Goal: Transaction & Acquisition: Purchase product/service

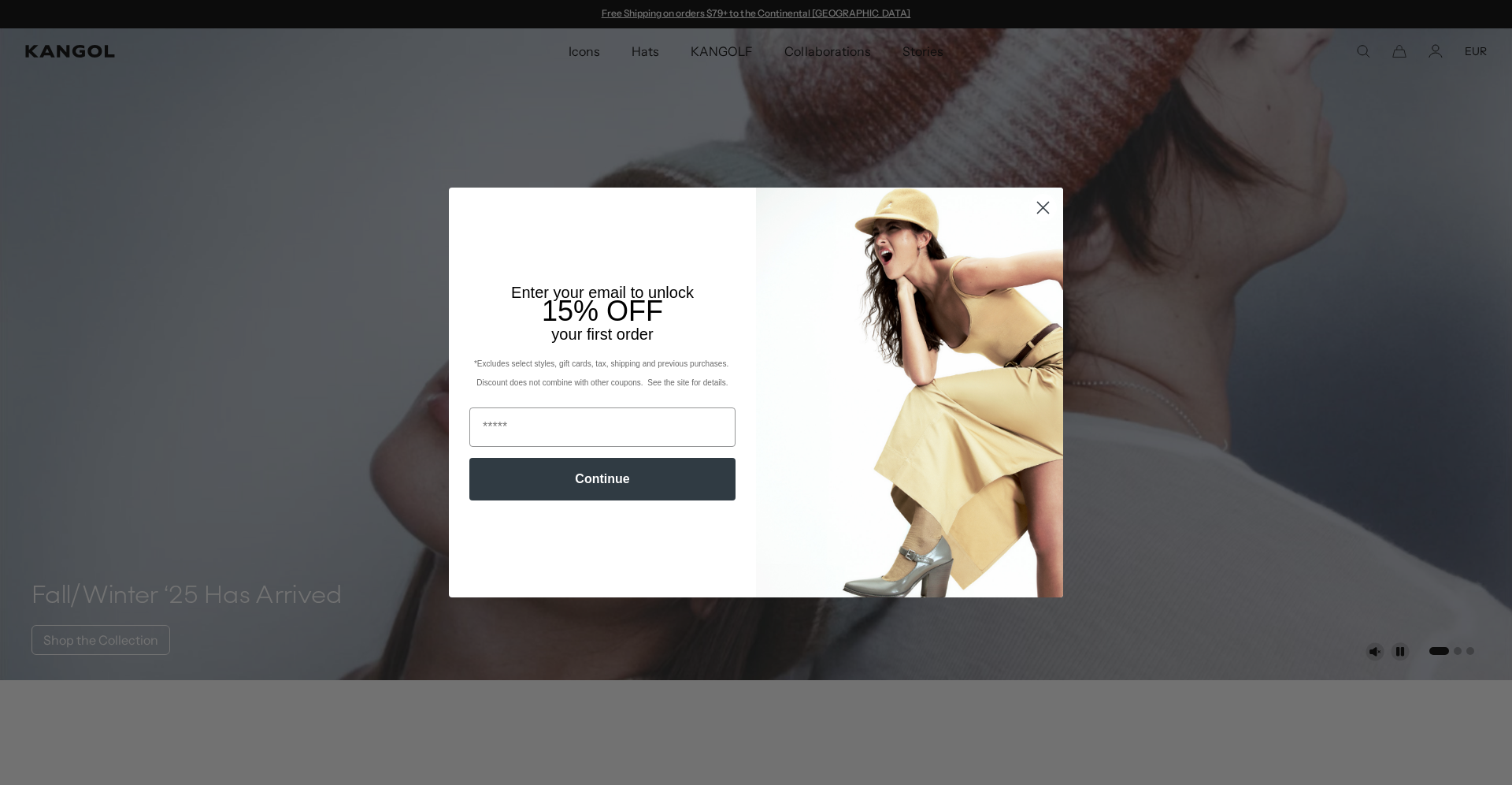
click at [1046, 207] on circle "Close dialog" at bounding box center [1043, 207] width 26 height 26
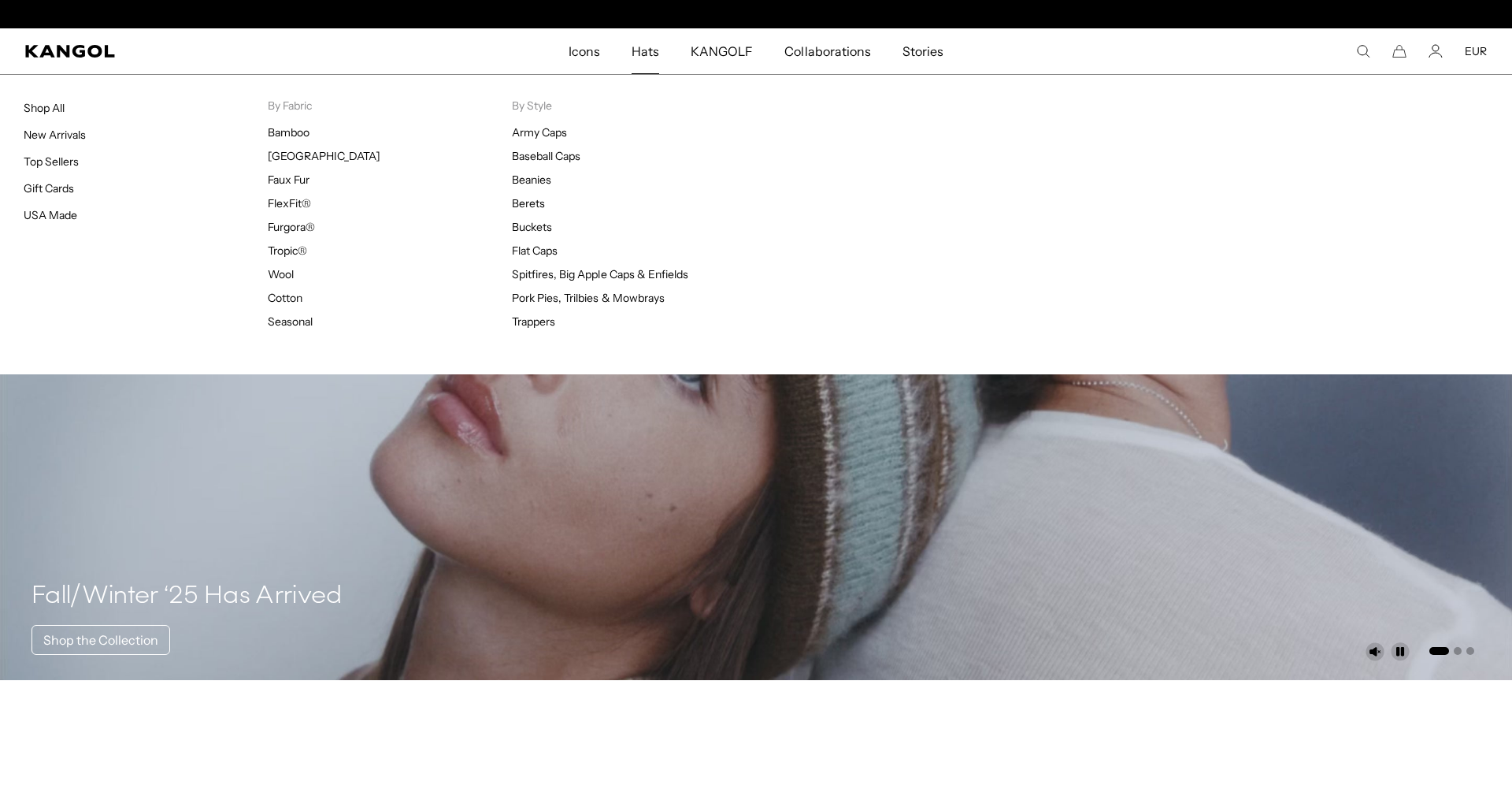
scroll to position [0, 325]
click at [65, 158] on link "Top Sellers" at bounding box center [50, 162] width 55 height 14
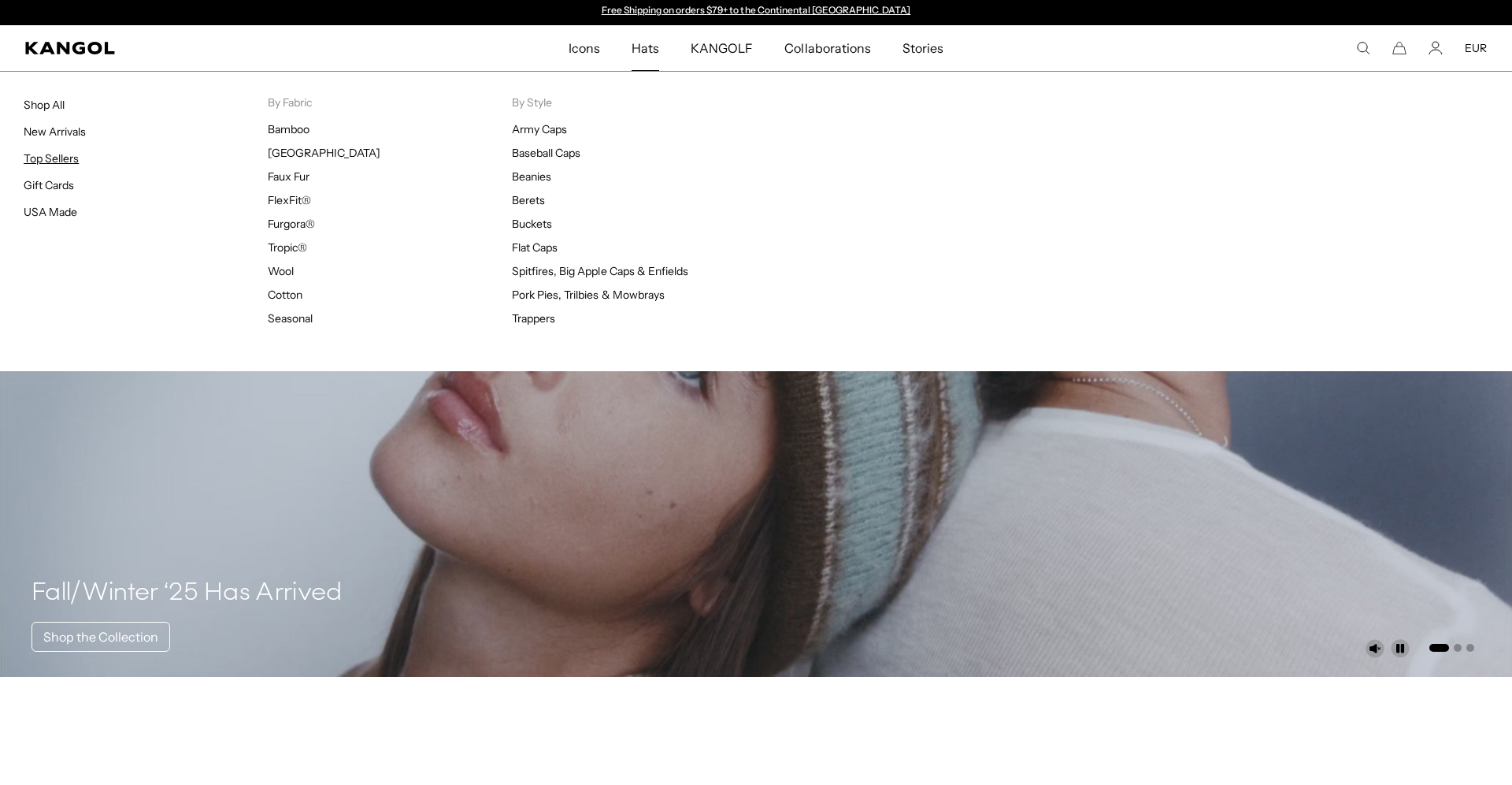
click at [44, 157] on link "Top Sellers" at bounding box center [50, 158] width 55 height 14
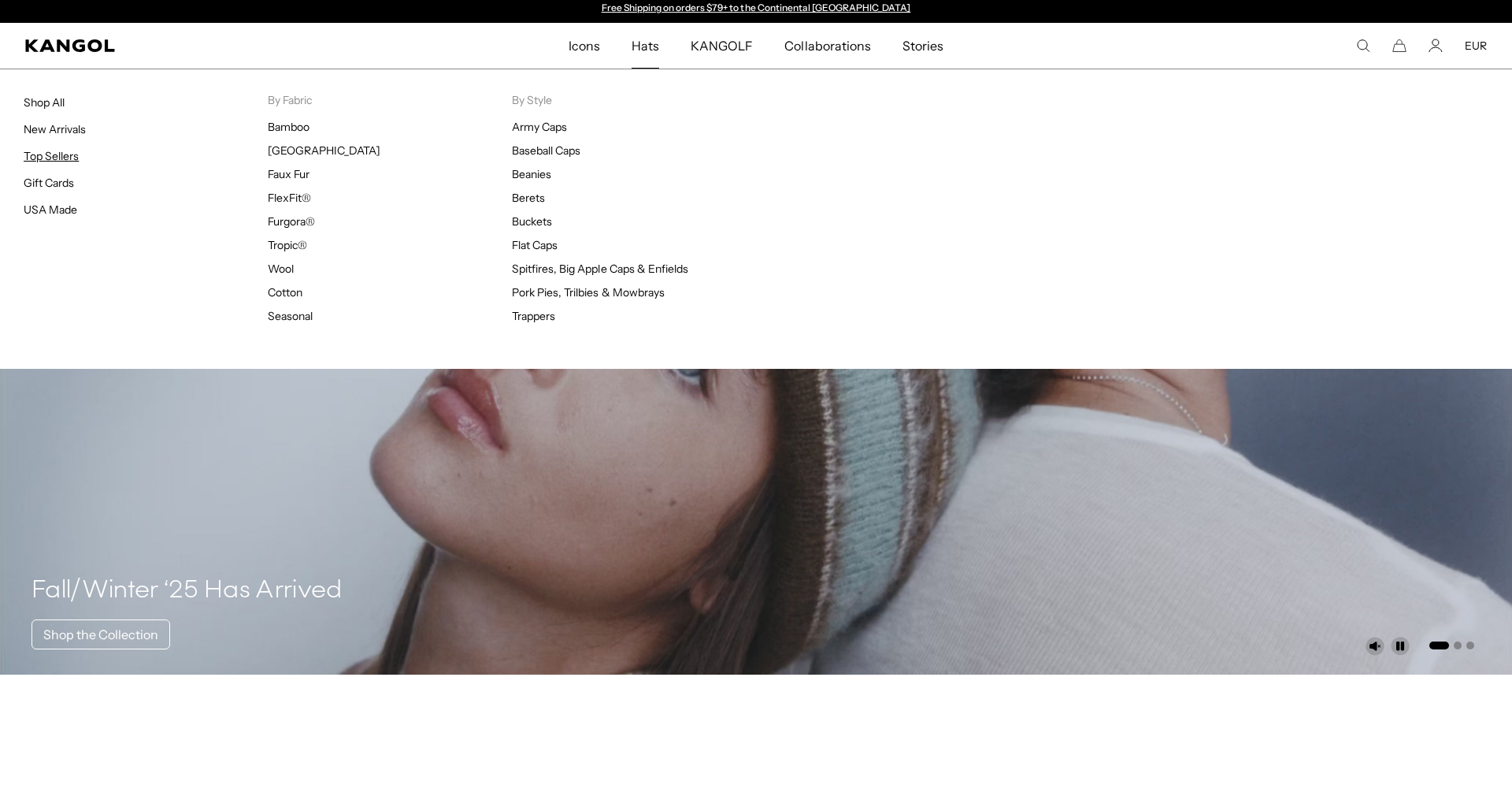
scroll to position [3, 0]
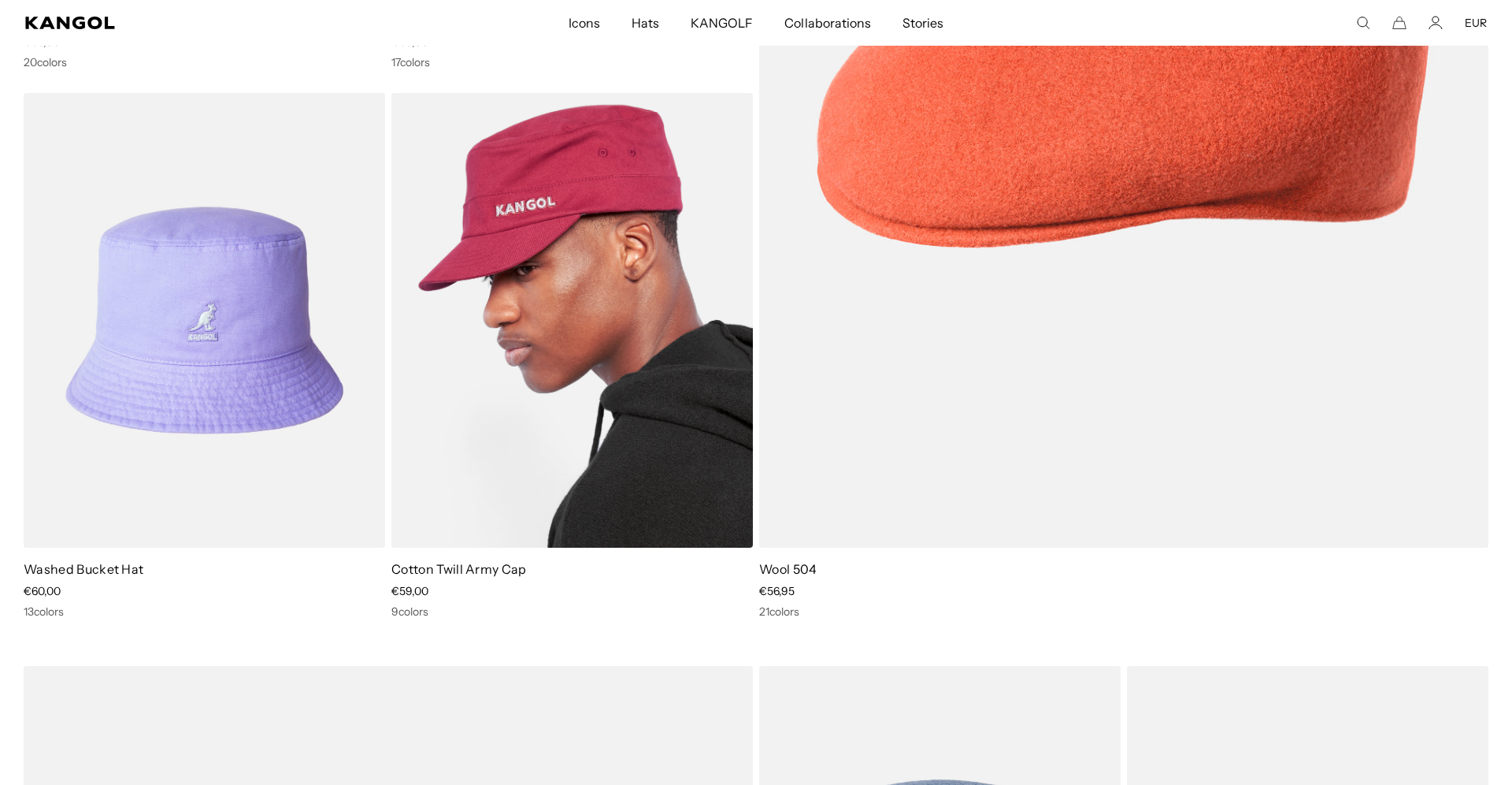
scroll to position [629, 0]
click at [562, 262] on img at bounding box center [572, 319] width 362 height 454
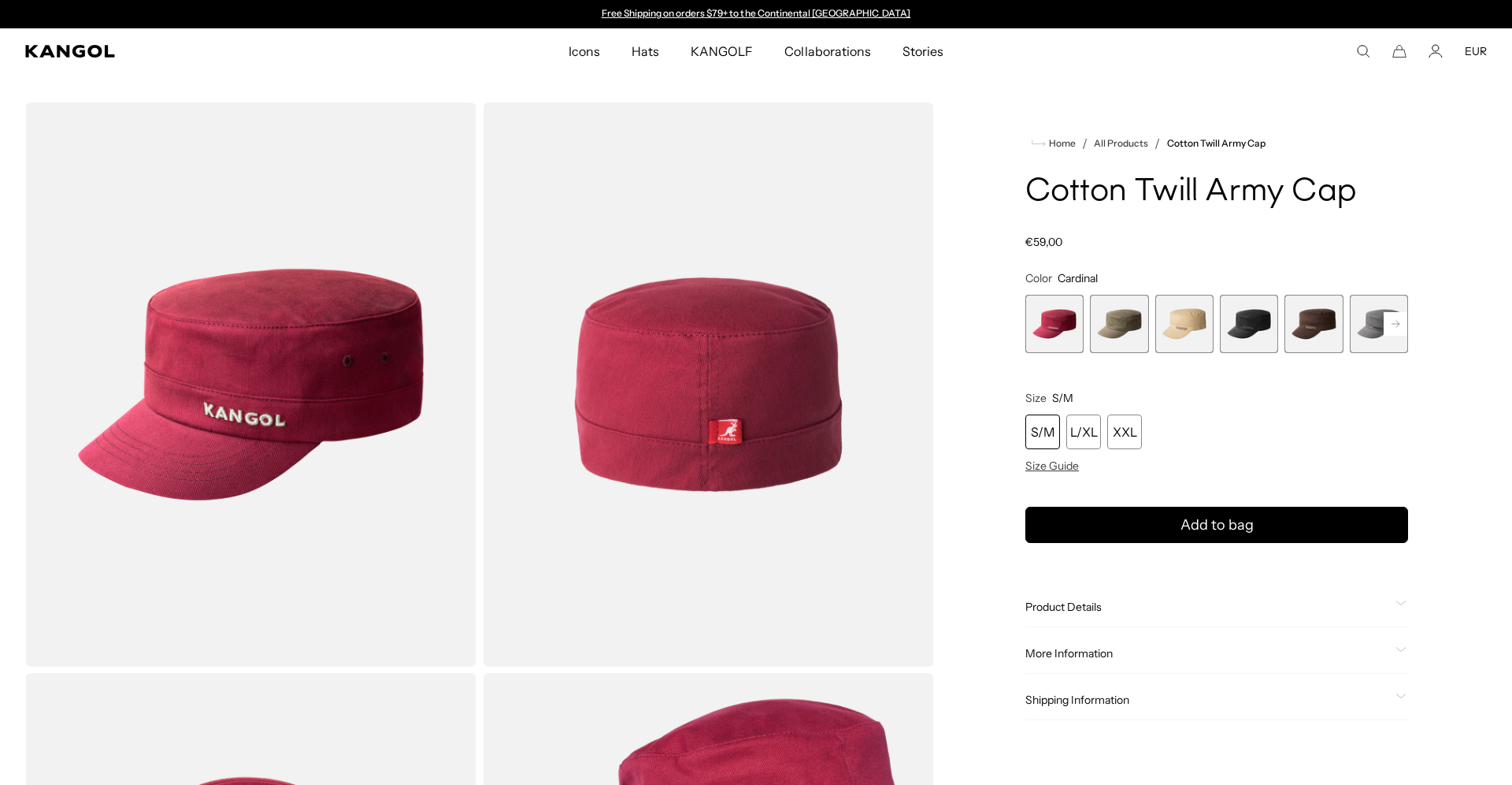
click at [1259, 324] on span "4 of 9" at bounding box center [1248, 323] width 58 height 59
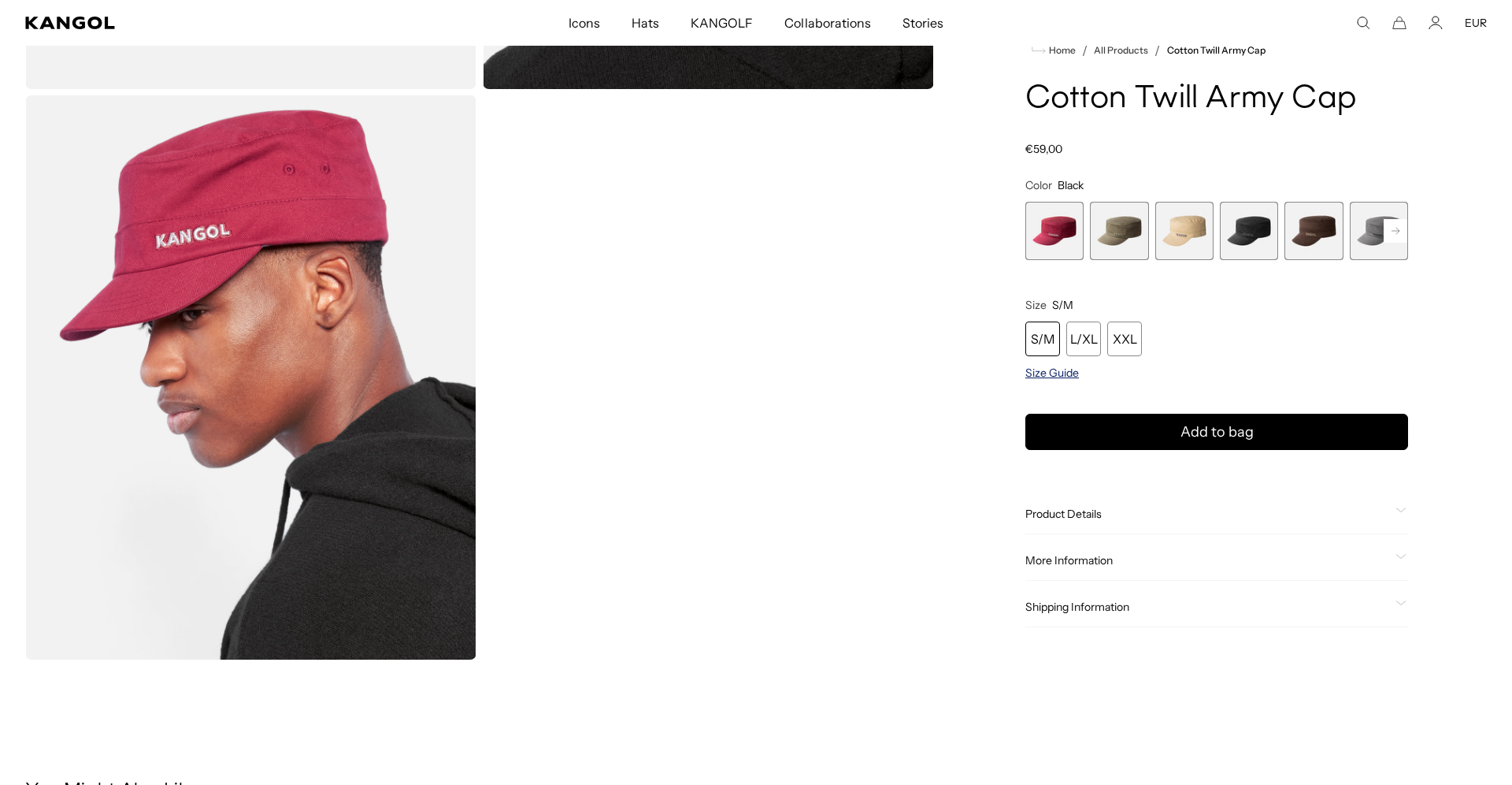
scroll to position [0, 325]
click at [1056, 374] on span "Size Guide" at bounding box center [1052, 374] width 54 height 14
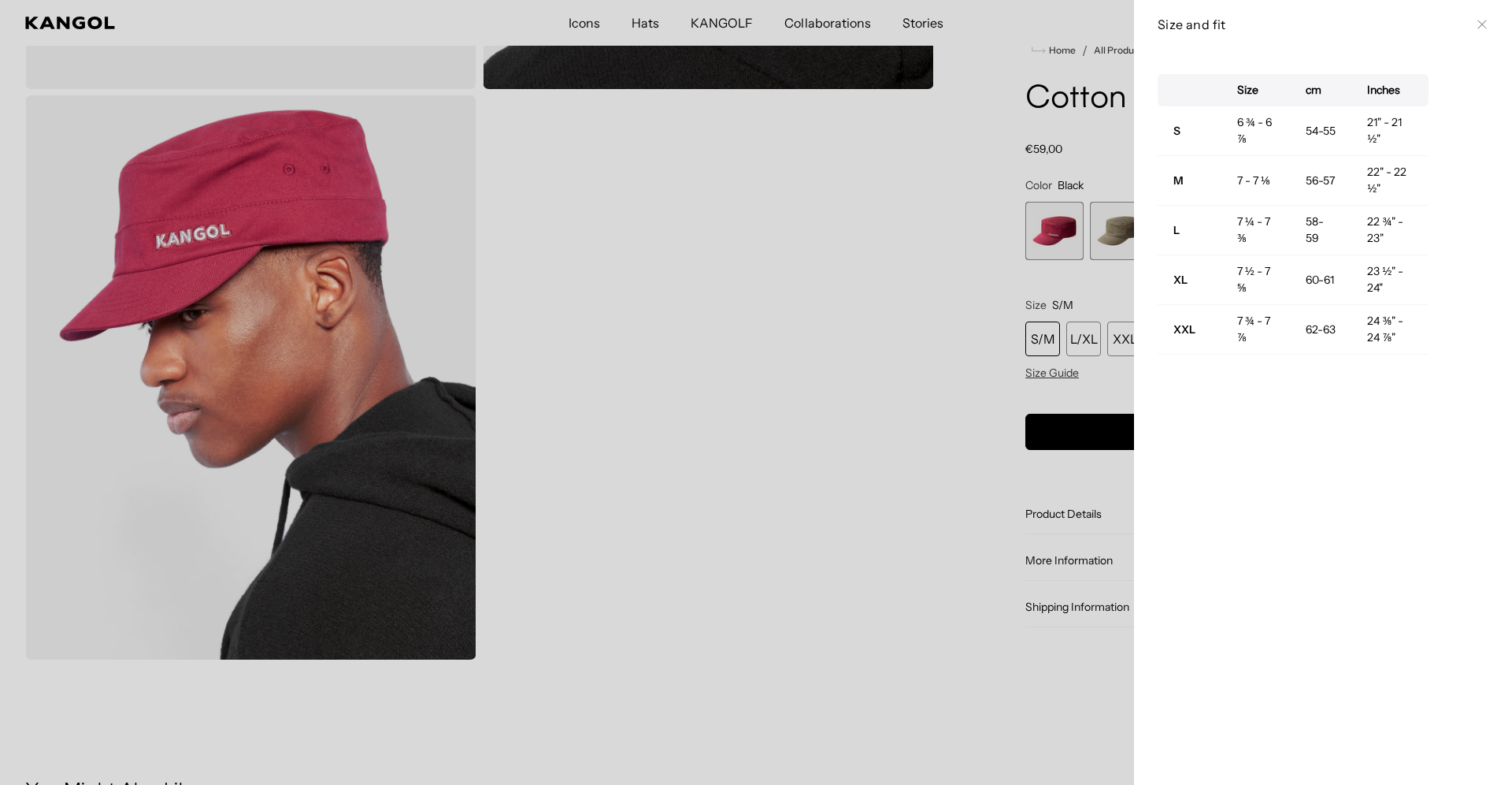
click at [933, 249] on div at bounding box center [756, 392] width 1512 height 785
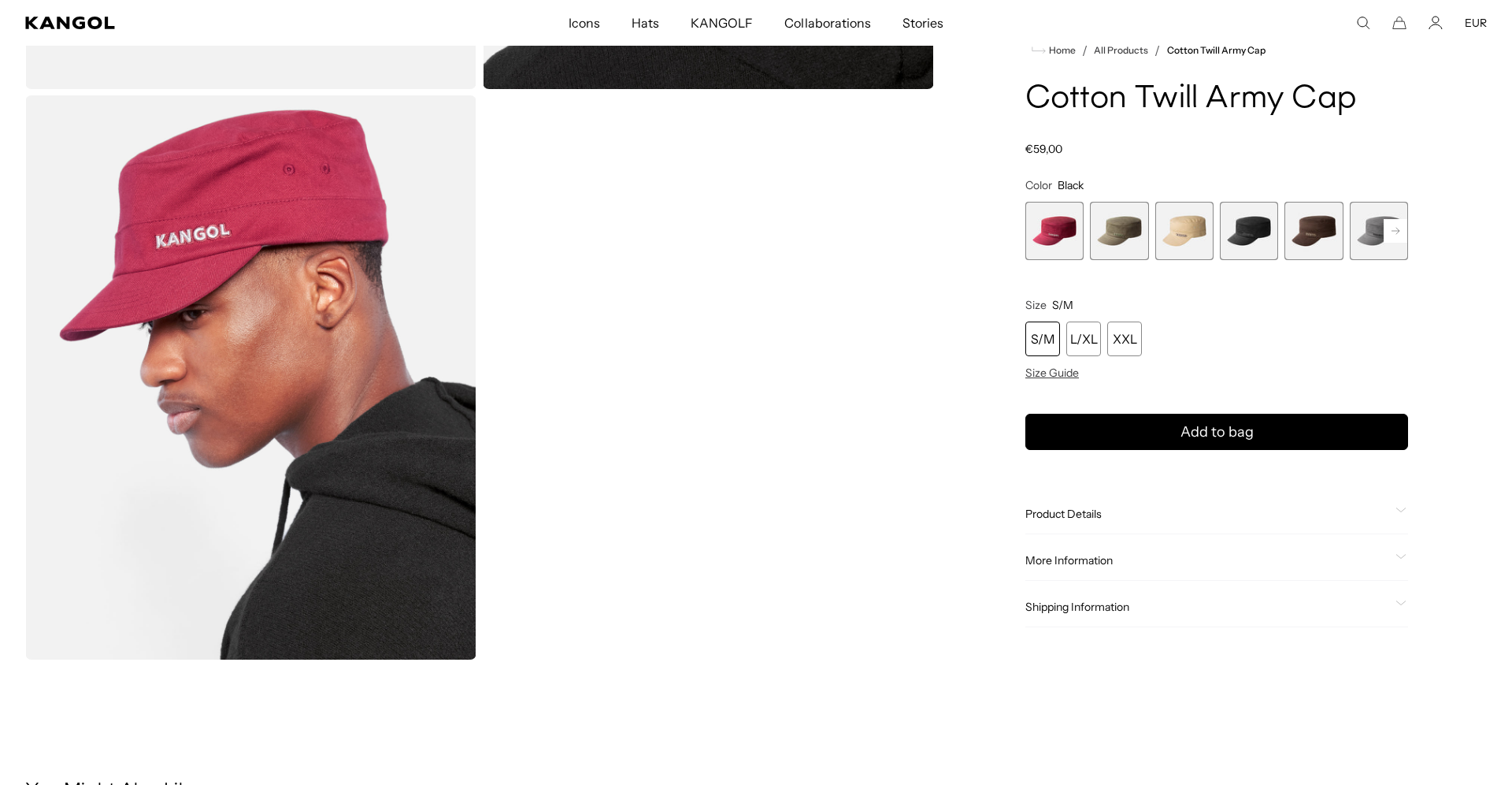
click at [1043, 342] on div "S/M" at bounding box center [1042, 339] width 35 height 35
click at [1041, 382] on product-info "Home / All Products / Cotton Twill Army Cap Cotton Twill Army Cap Regular price…" at bounding box center [1216, 334] width 382 height 586
click at [1042, 375] on span "Size Guide" at bounding box center [1052, 374] width 54 height 14
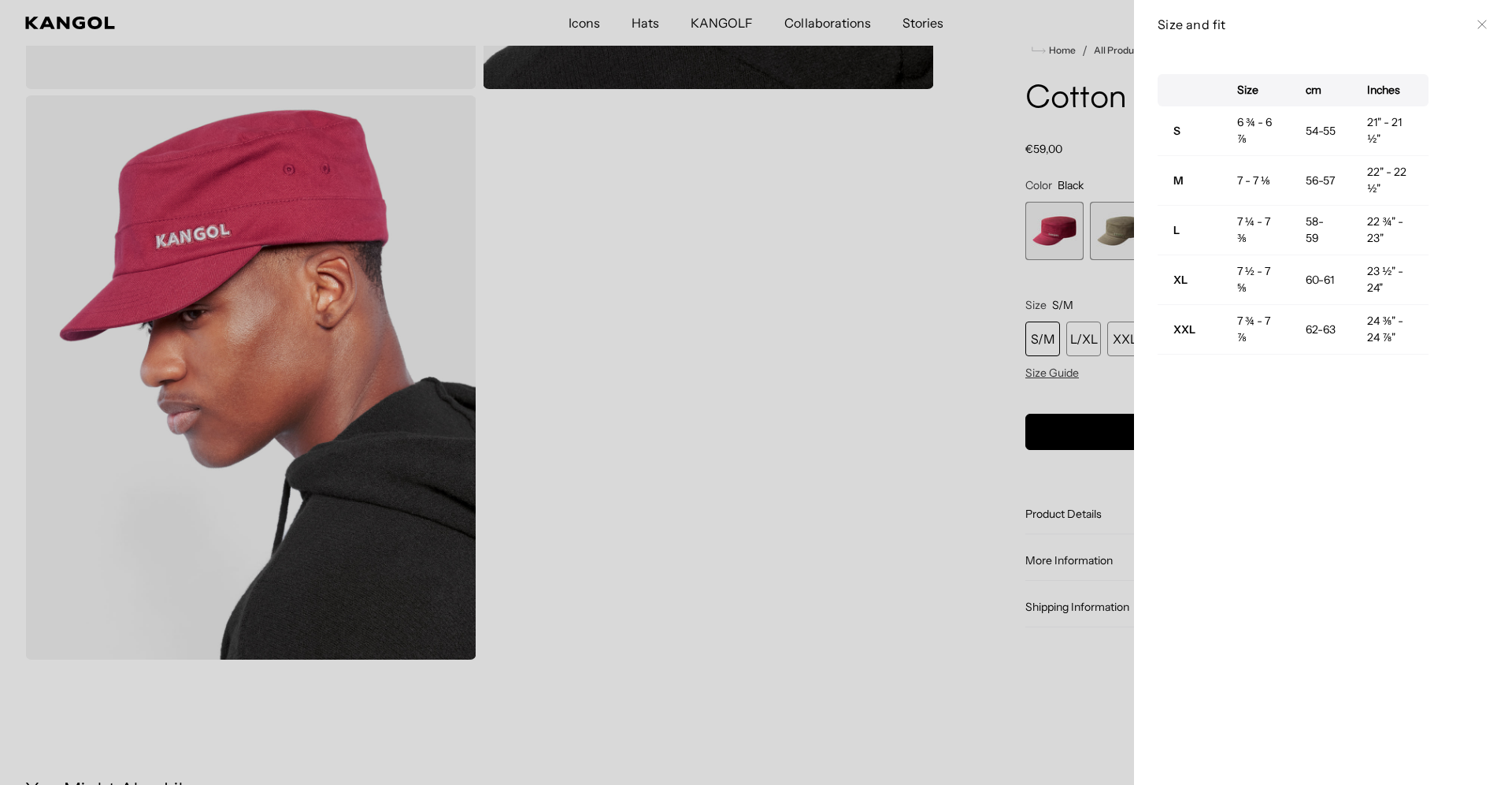
click at [1484, 24] on icon at bounding box center [1482, 24] width 10 height 10
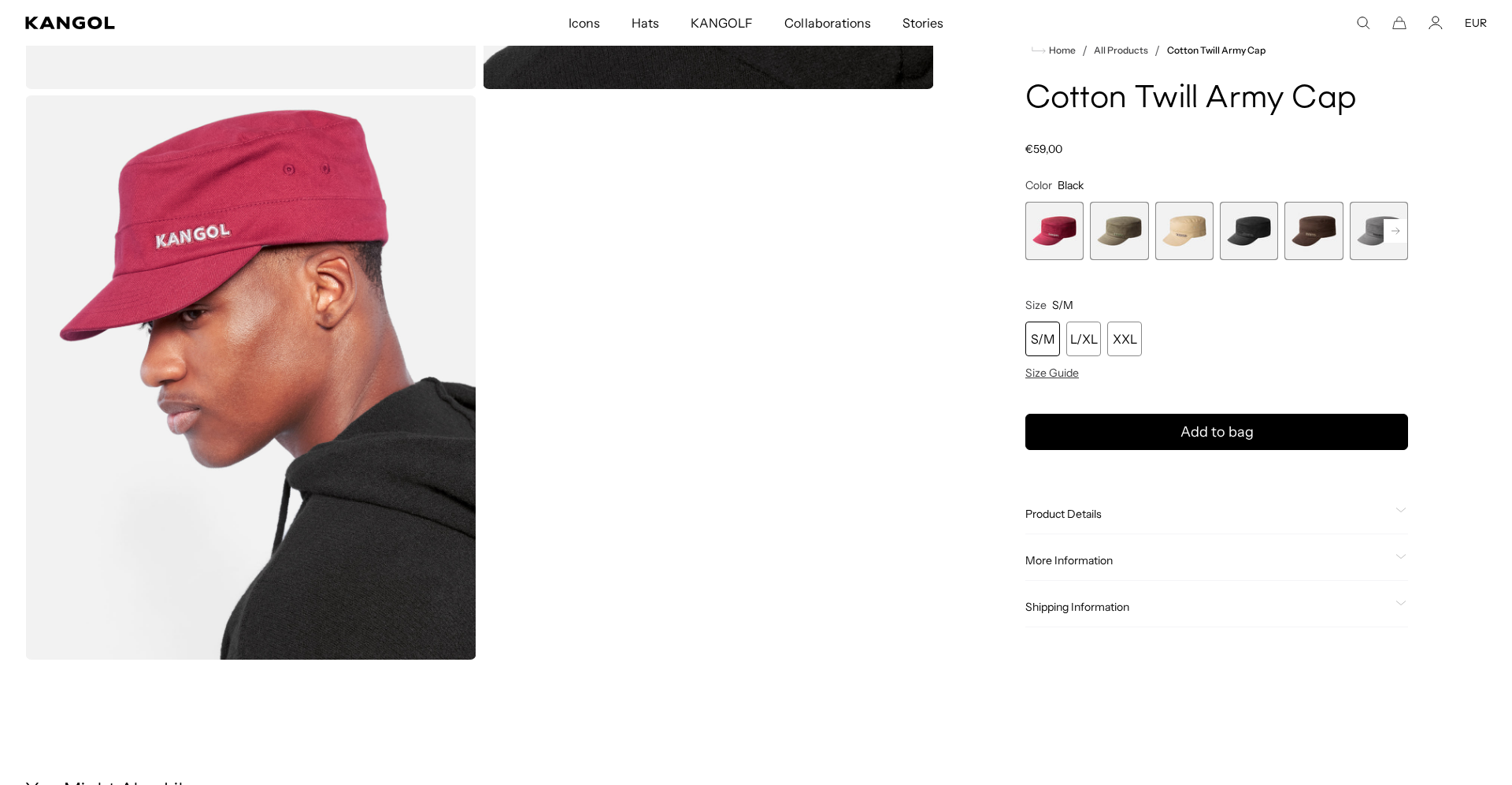
click at [1038, 343] on div "S/M" at bounding box center [1042, 339] width 35 height 35
click at [1091, 341] on div "L/XL" at bounding box center [1084, 339] width 35 height 35
click at [1123, 340] on div "XXL" at bounding box center [1124, 339] width 35 height 35
click at [1038, 344] on div "S/M" at bounding box center [1042, 339] width 35 height 35
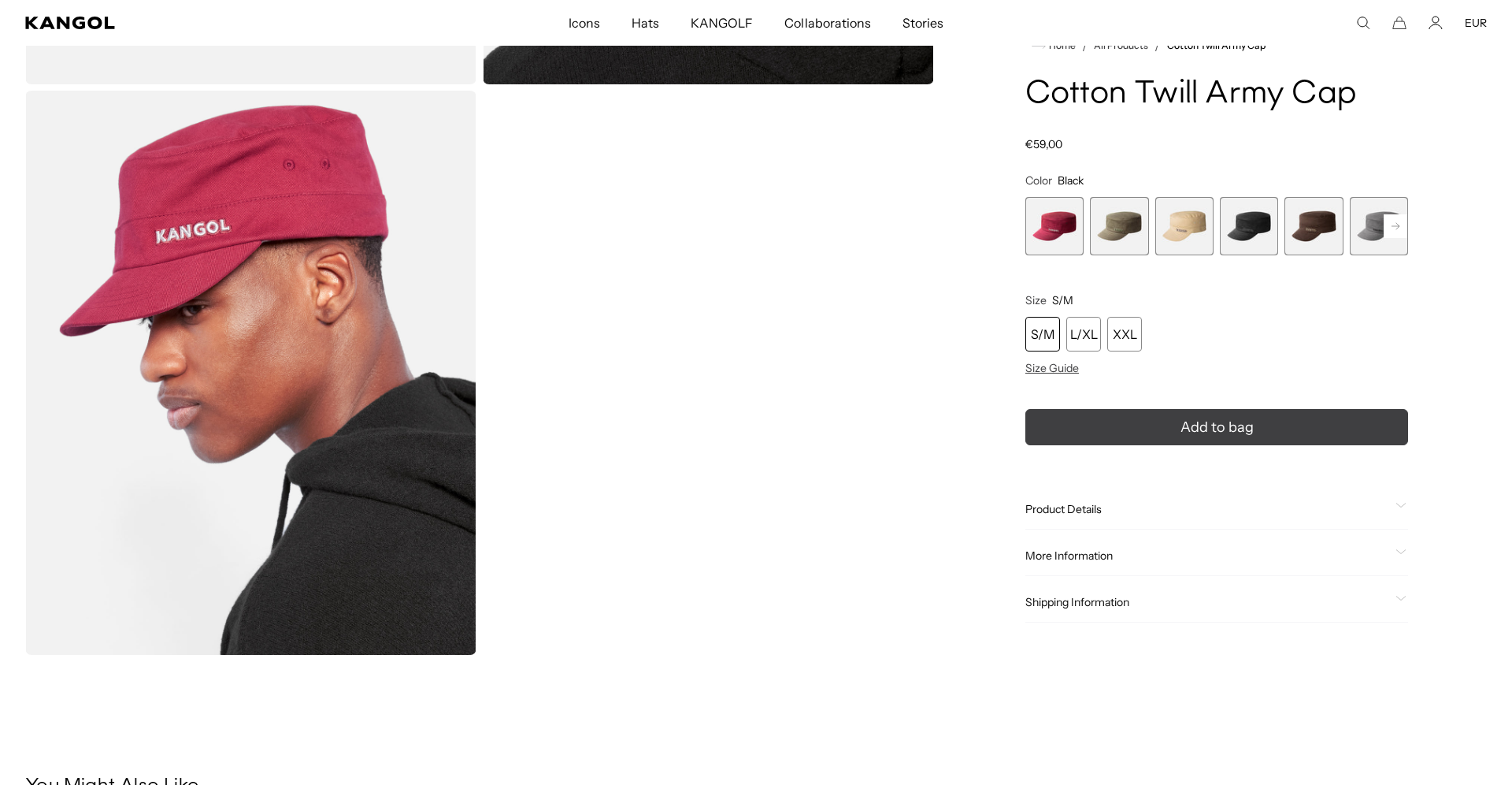
scroll to position [0, 325]
click at [1129, 435] on button "Add to bag" at bounding box center [1216, 428] width 382 height 36
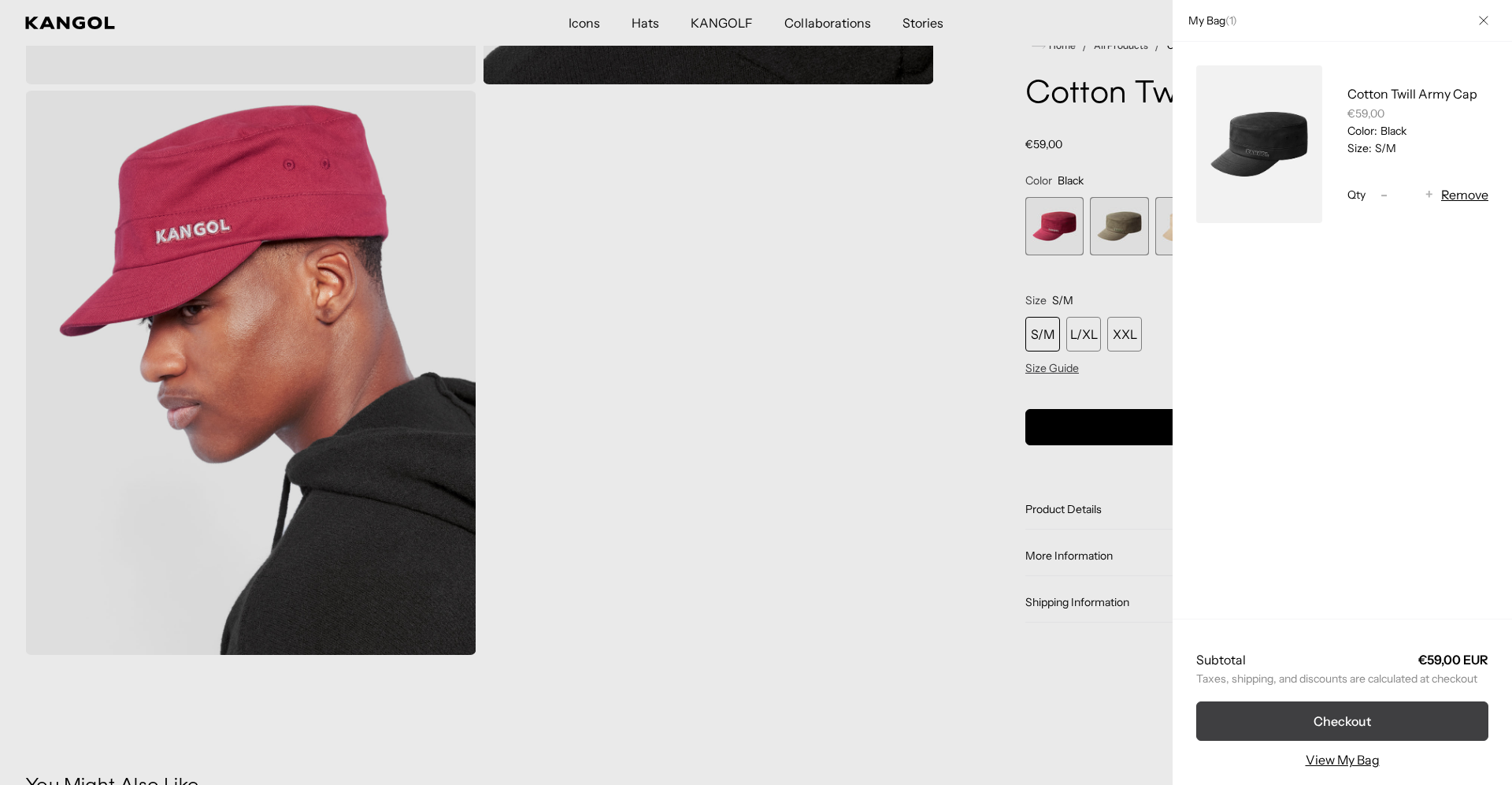
click at [1328, 734] on button "Checkout" at bounding box center [1342, 721] width 292 height 40
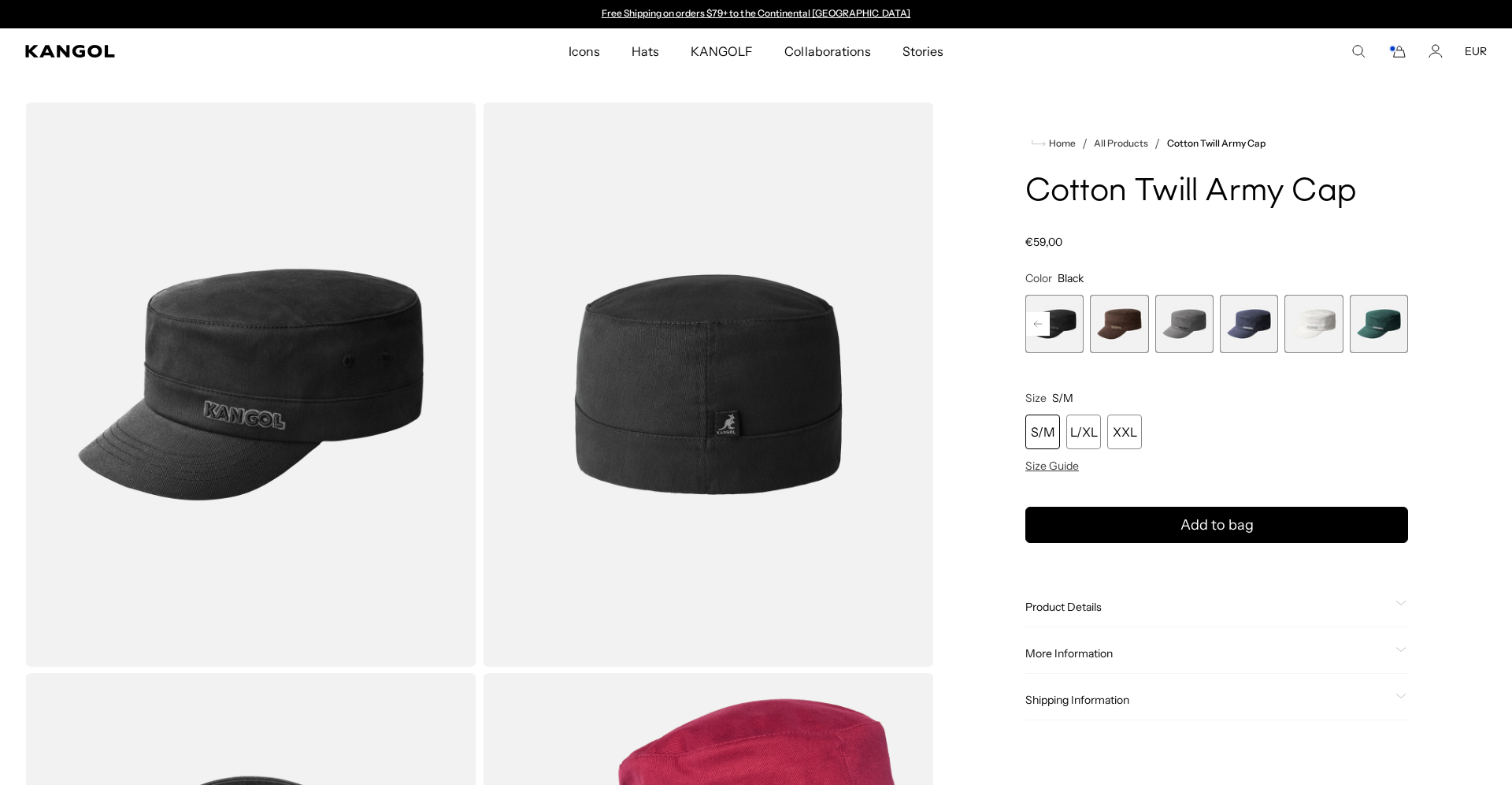
click at [1261, 338] on span "7 of 9" at bounding box center [1248, 323] width 58 height 59
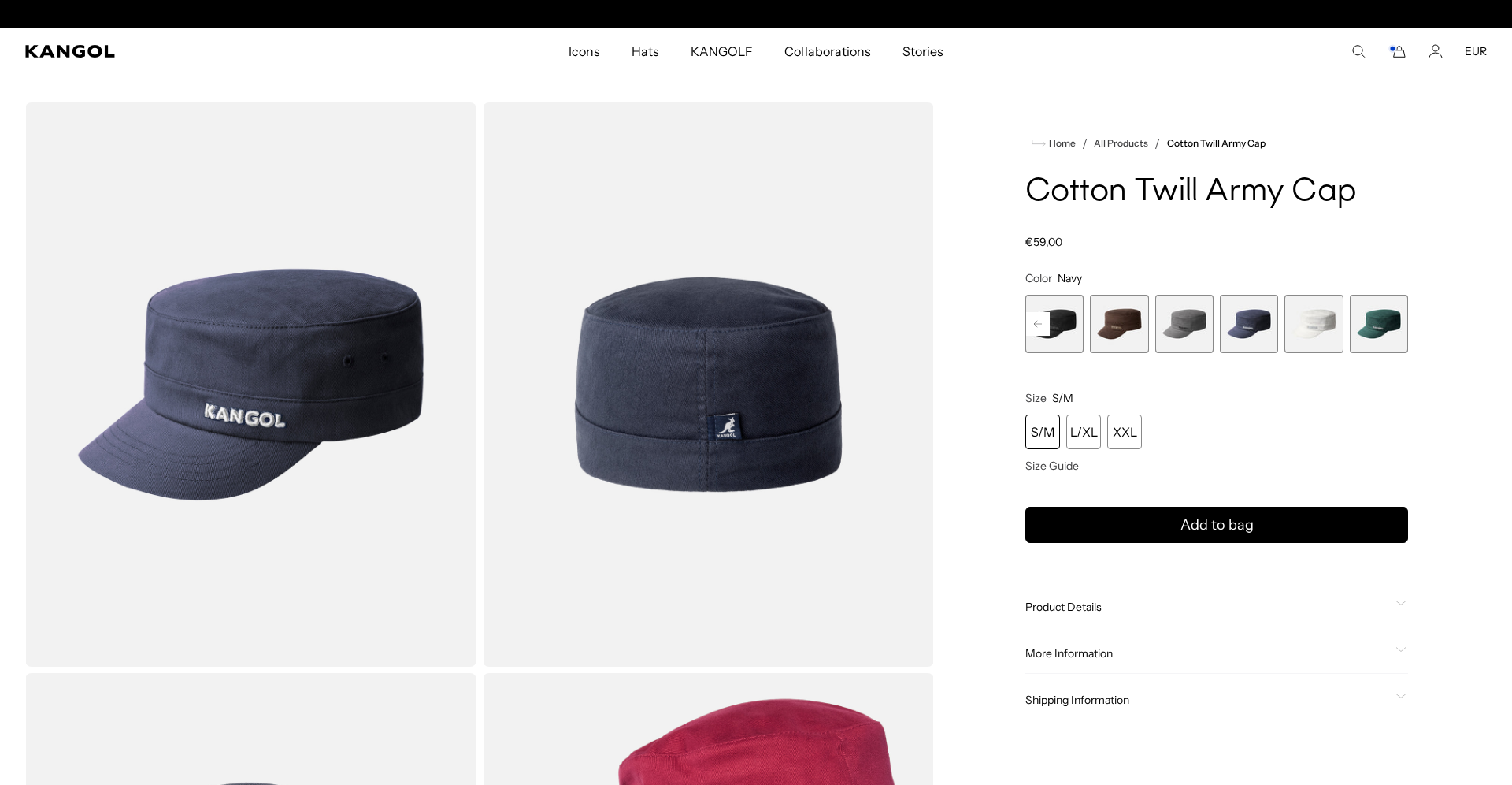
scroll to position [0, 325]
click at [1119, 324] on span "5 of 9" at bounding box center [1119, 323] width 58 height 59
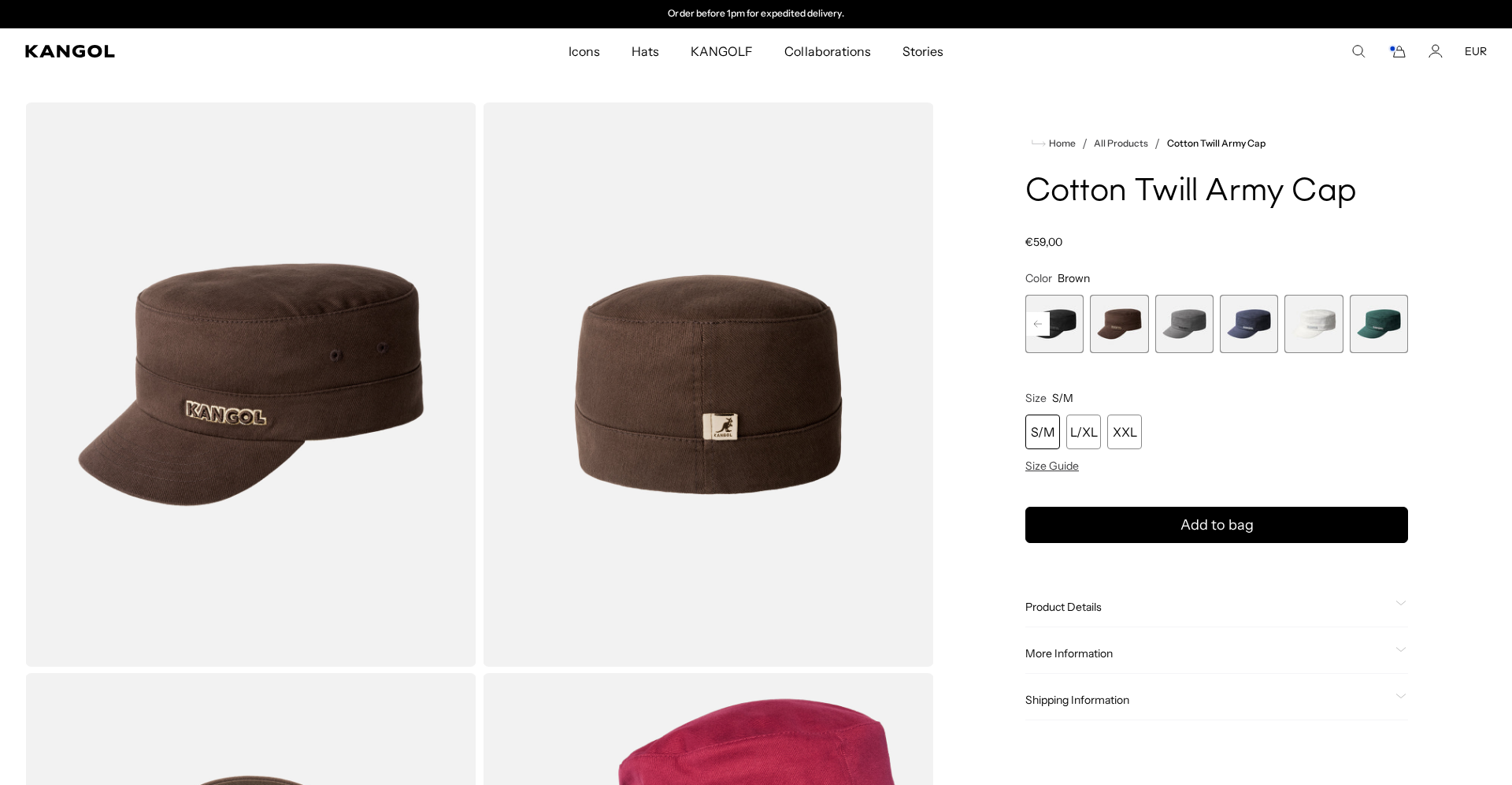
click at [1174, 330] on span "6 of 9" at bounding box center [1184, 323] width 58 height 59
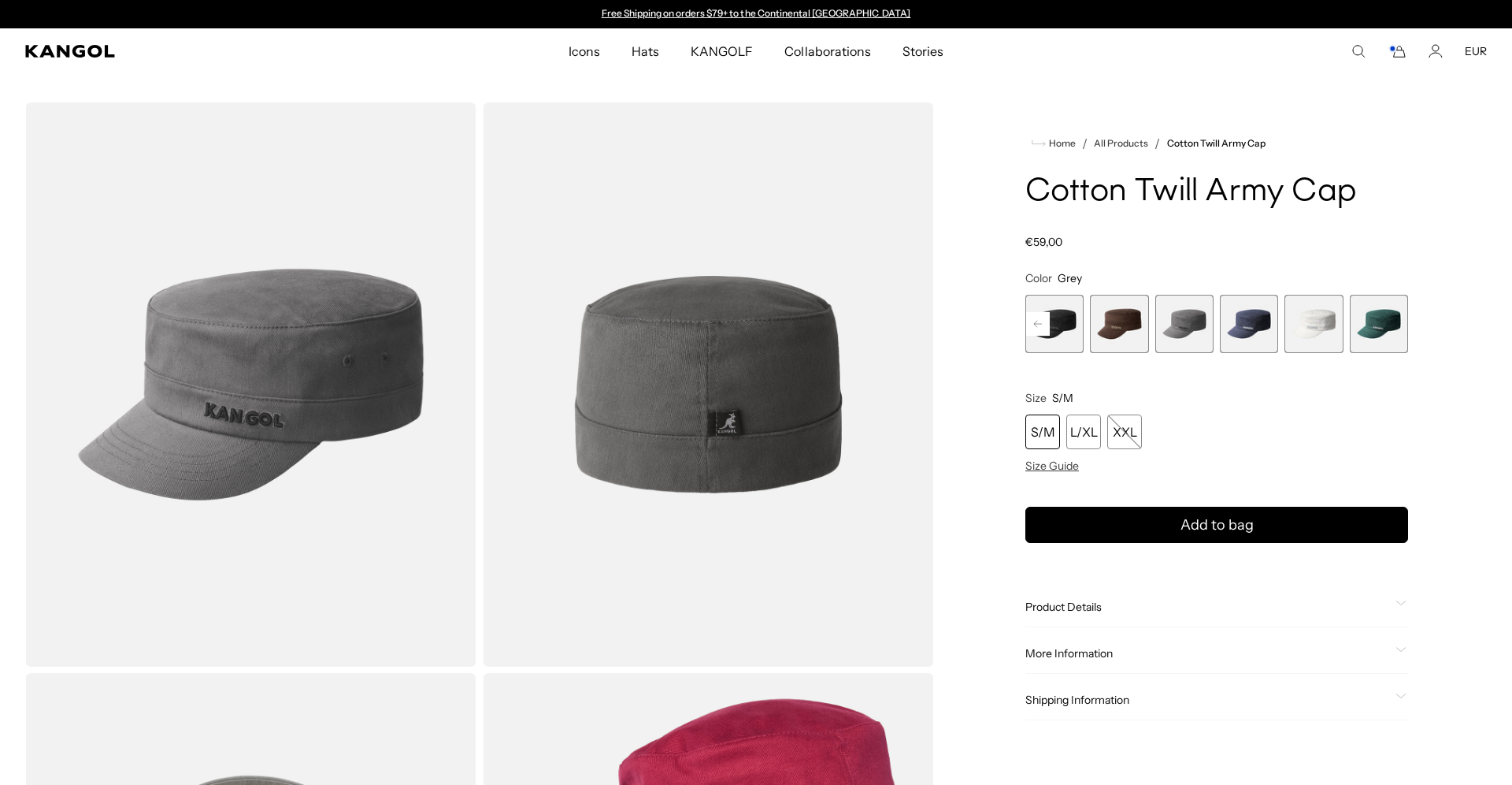
click at [1246, 325] on span "7 of 9" at bounding box center [1248, 323] width 58 height 59
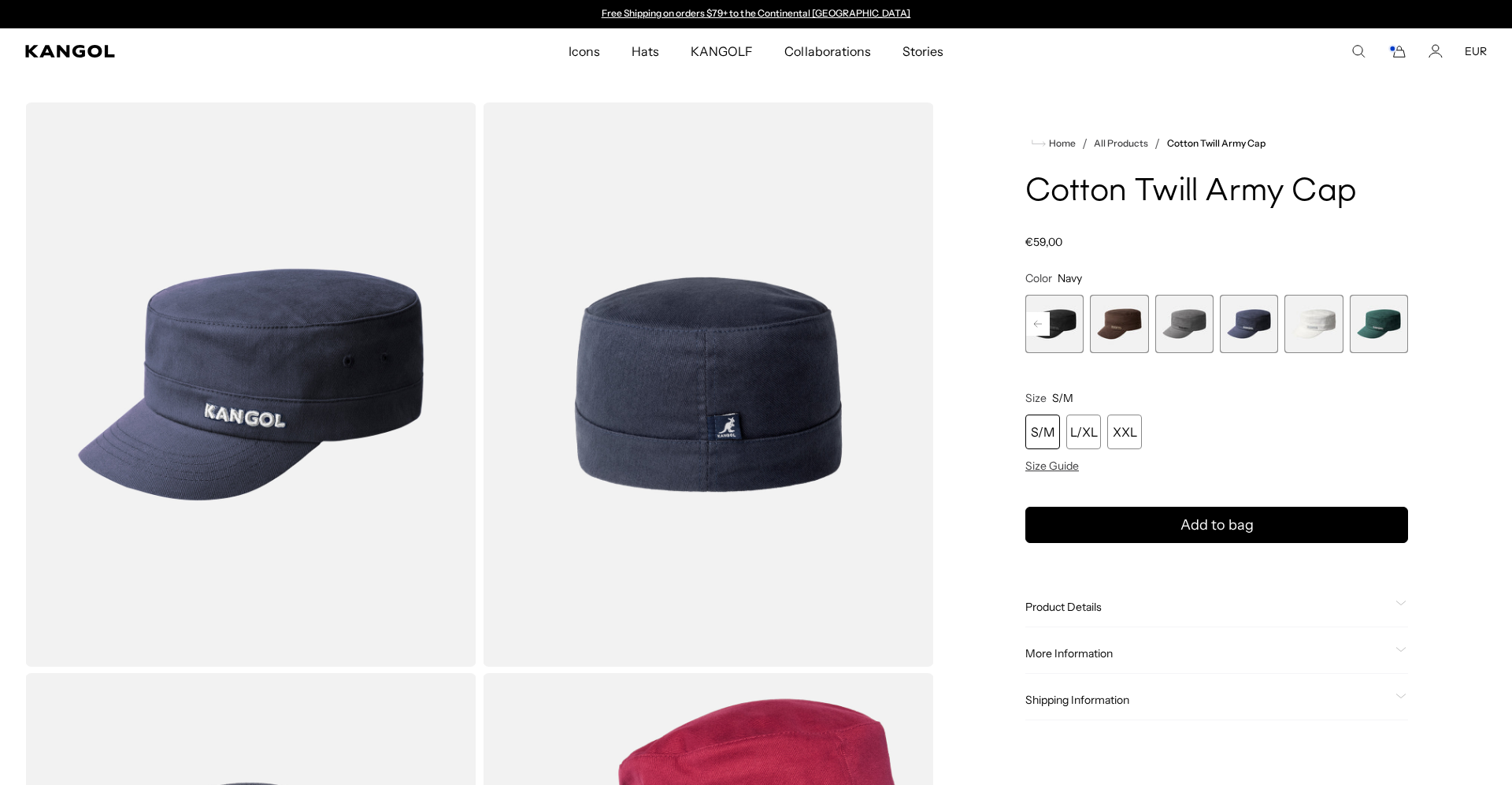
click at [1312, 328] on span "8 of 9" at bounding box center [1313, 323] width 58 height 59
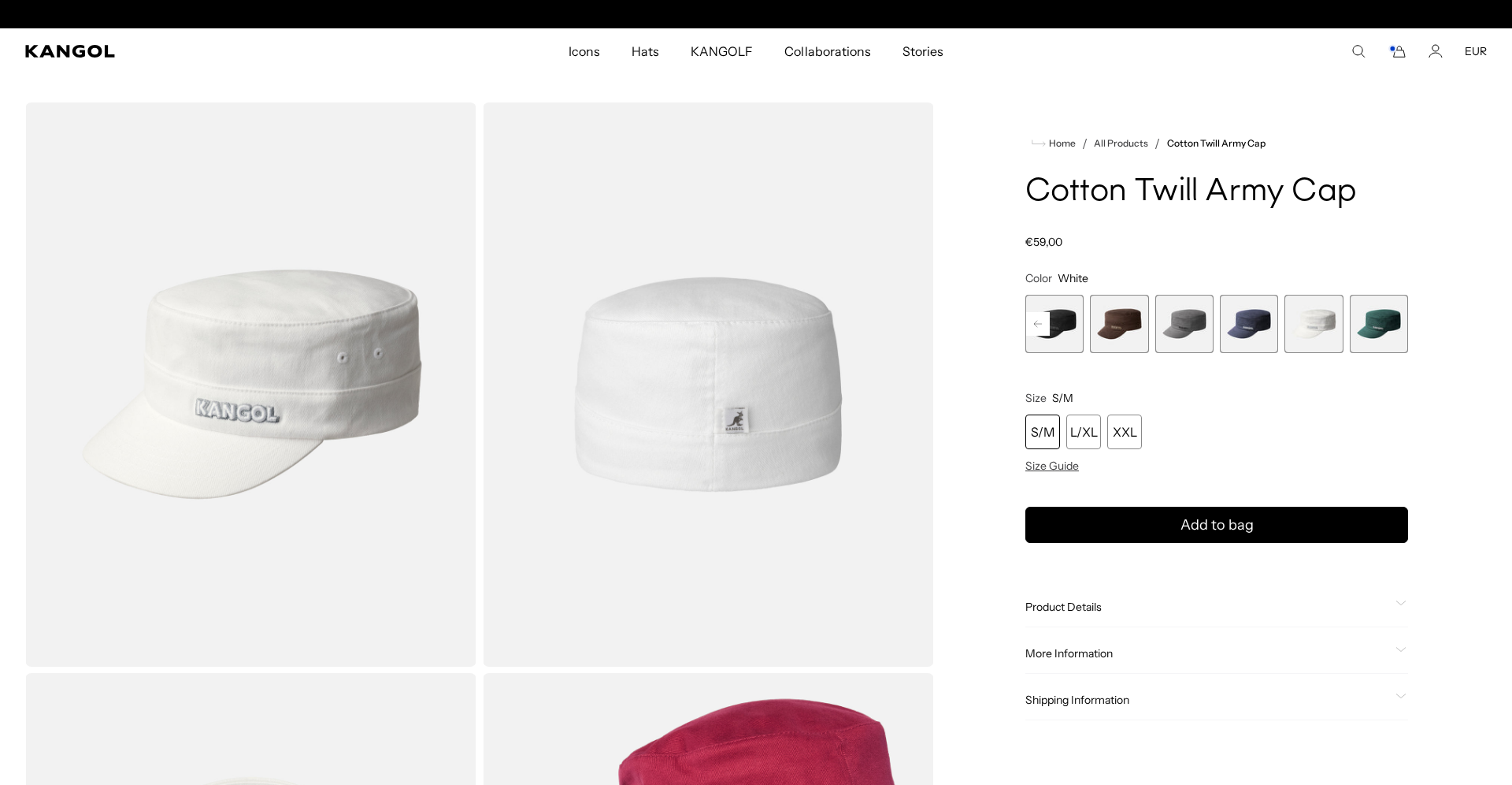
click at [1377, 326] on span "9 of 9" at bounding box center [1379, 323] width 58 height 59
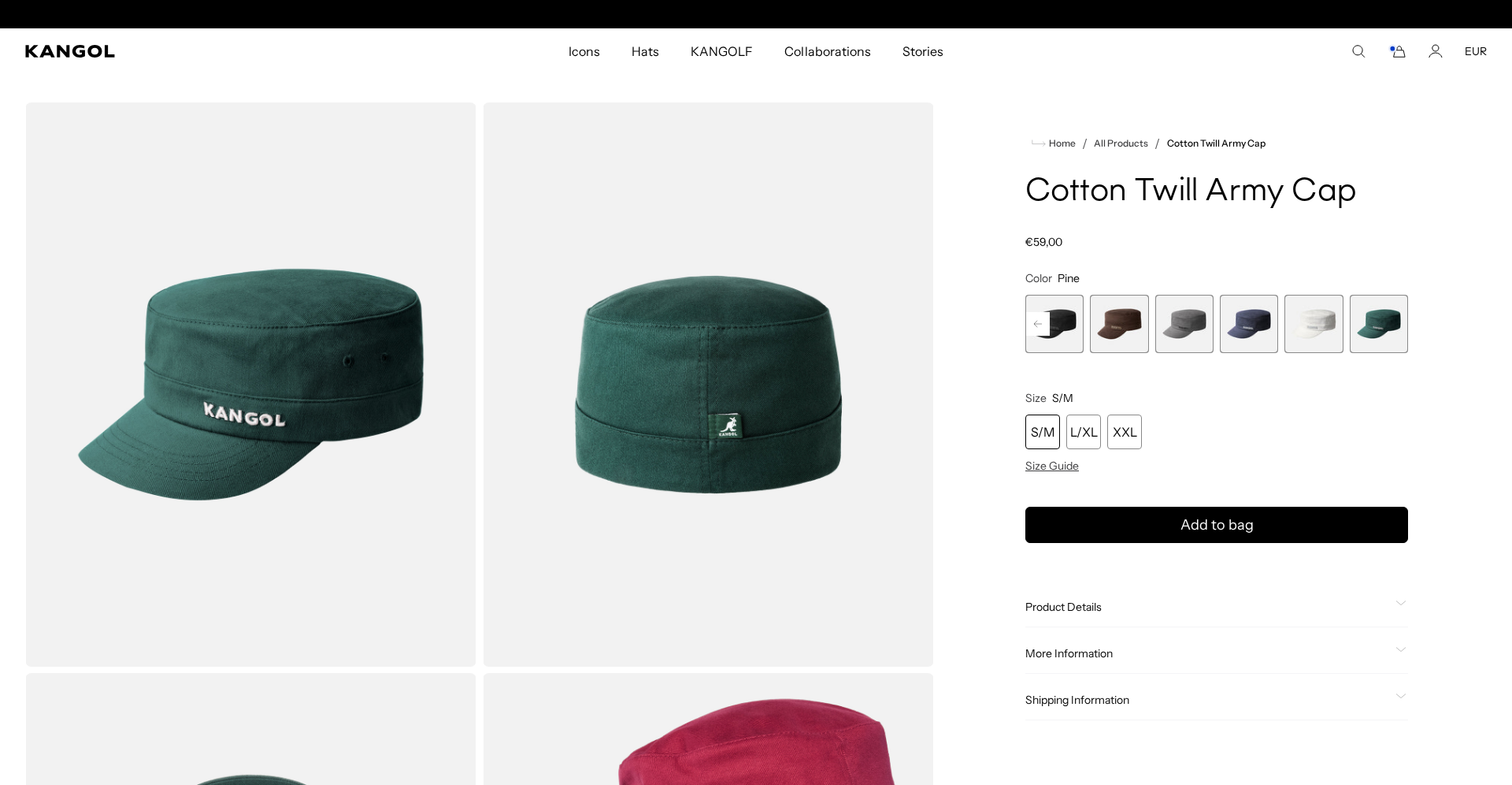
scroll to position [0, 325]
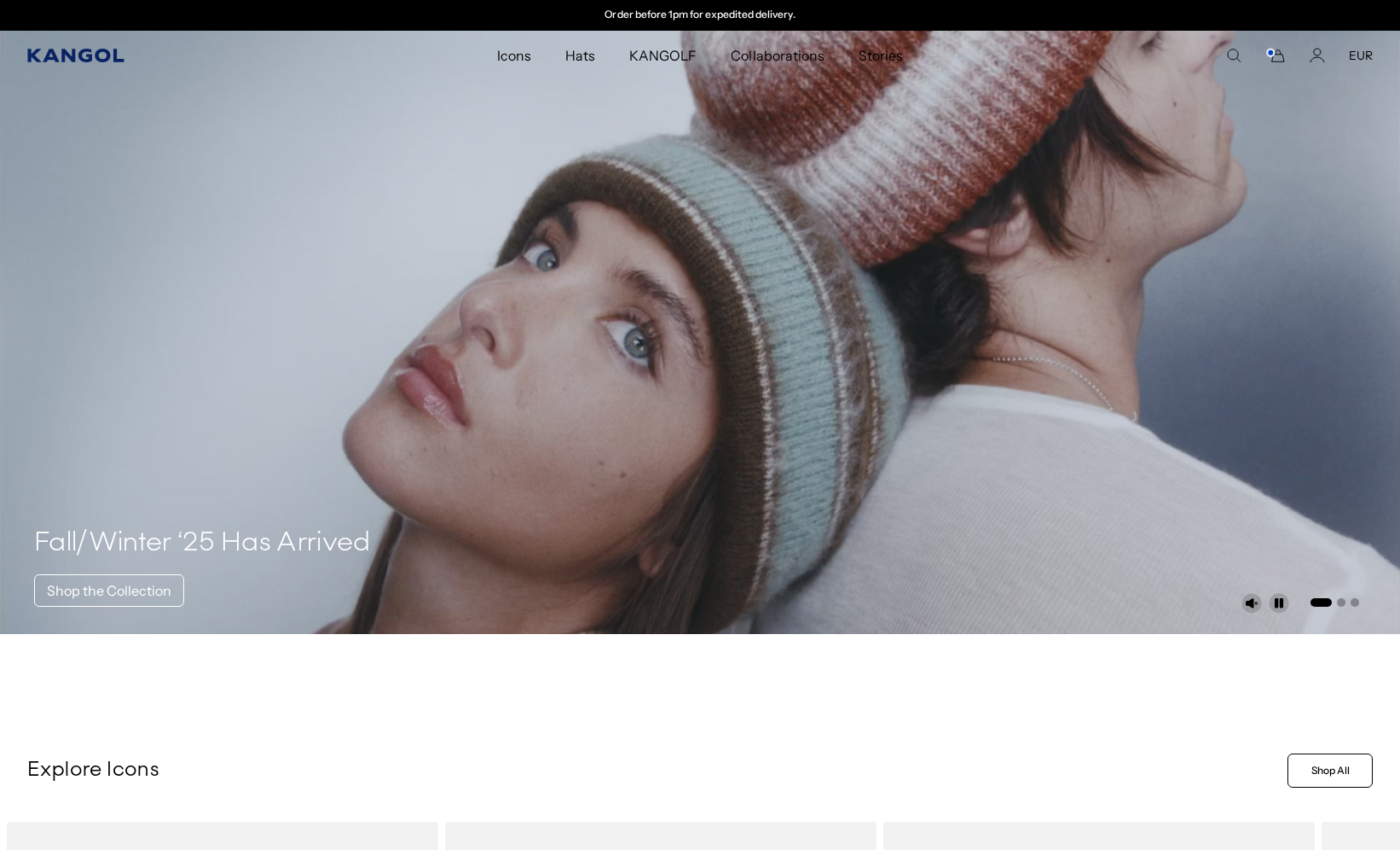
click at [74, 50] on icon "Kangol" at bounding box center [75, 56] width 96 height 14
